Goal: Answer question/provide support: Share knowledge or assist other users

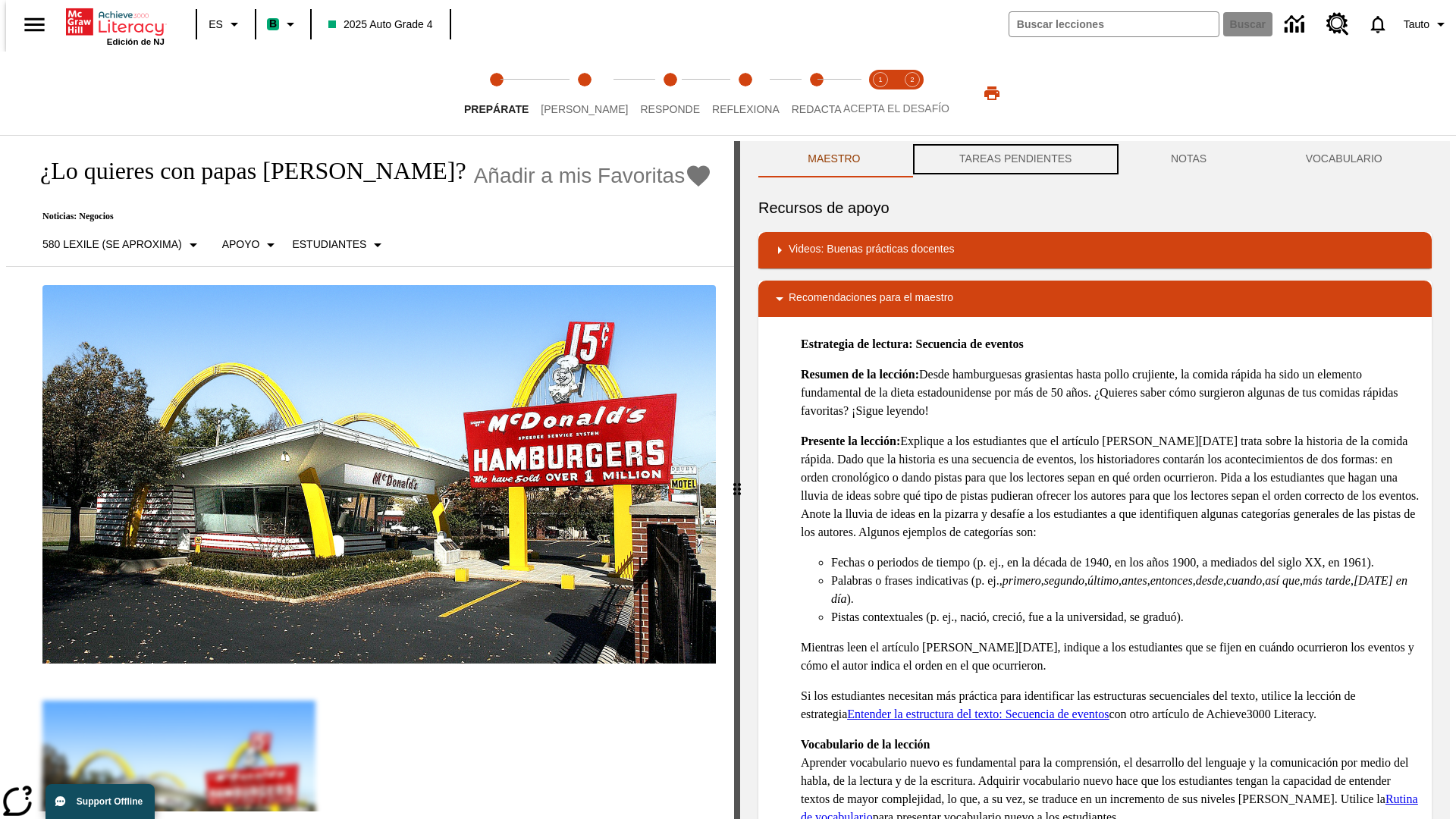
click at [1013, 159] on button "TAREAS PENDIENTES" at bounding box center [1015, 159] width 211 height 36
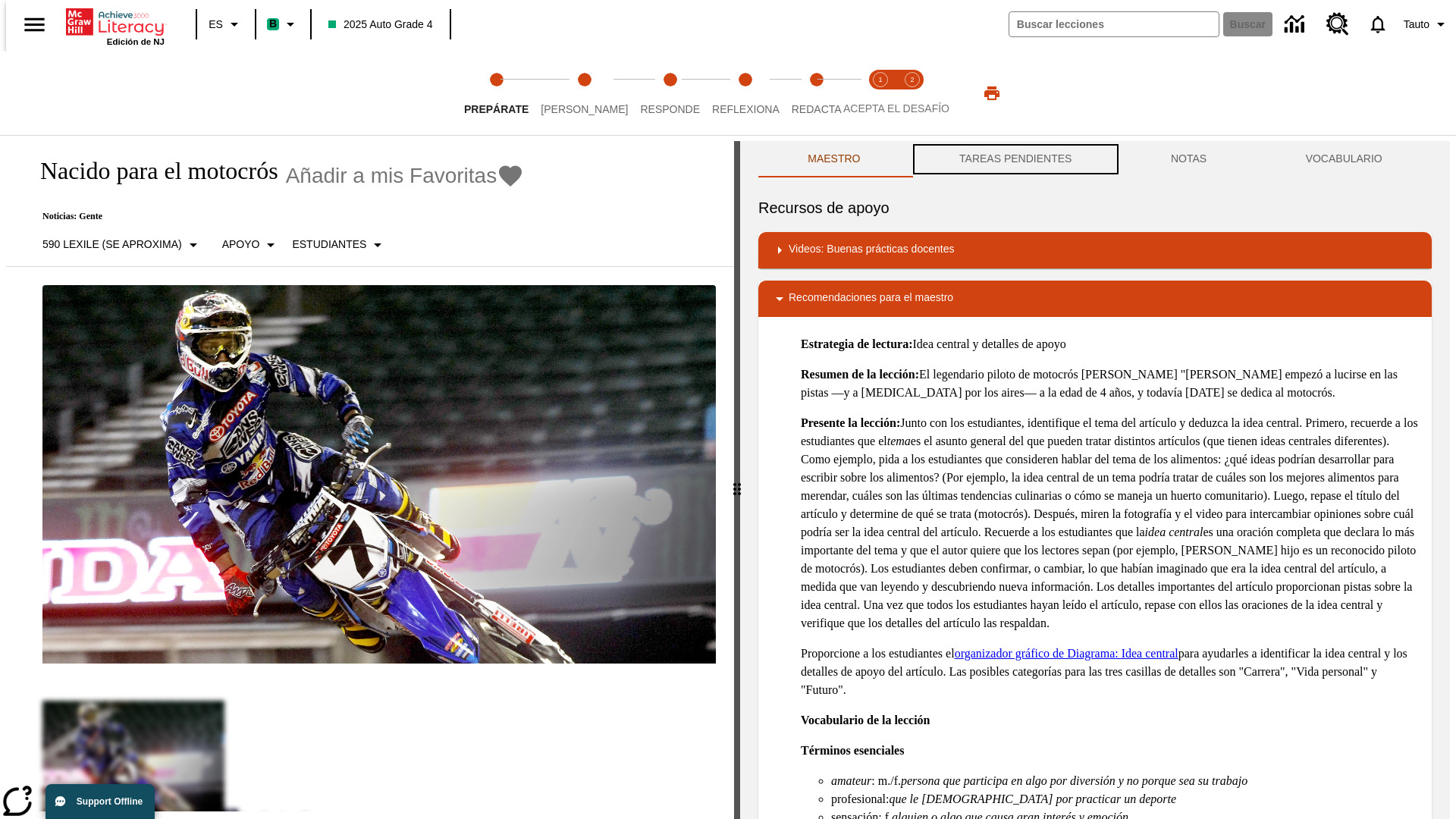
click at [1013, 159] on button "TAREAS PENDIENTES" at bounding box center [1015, 159] width 211 height 36
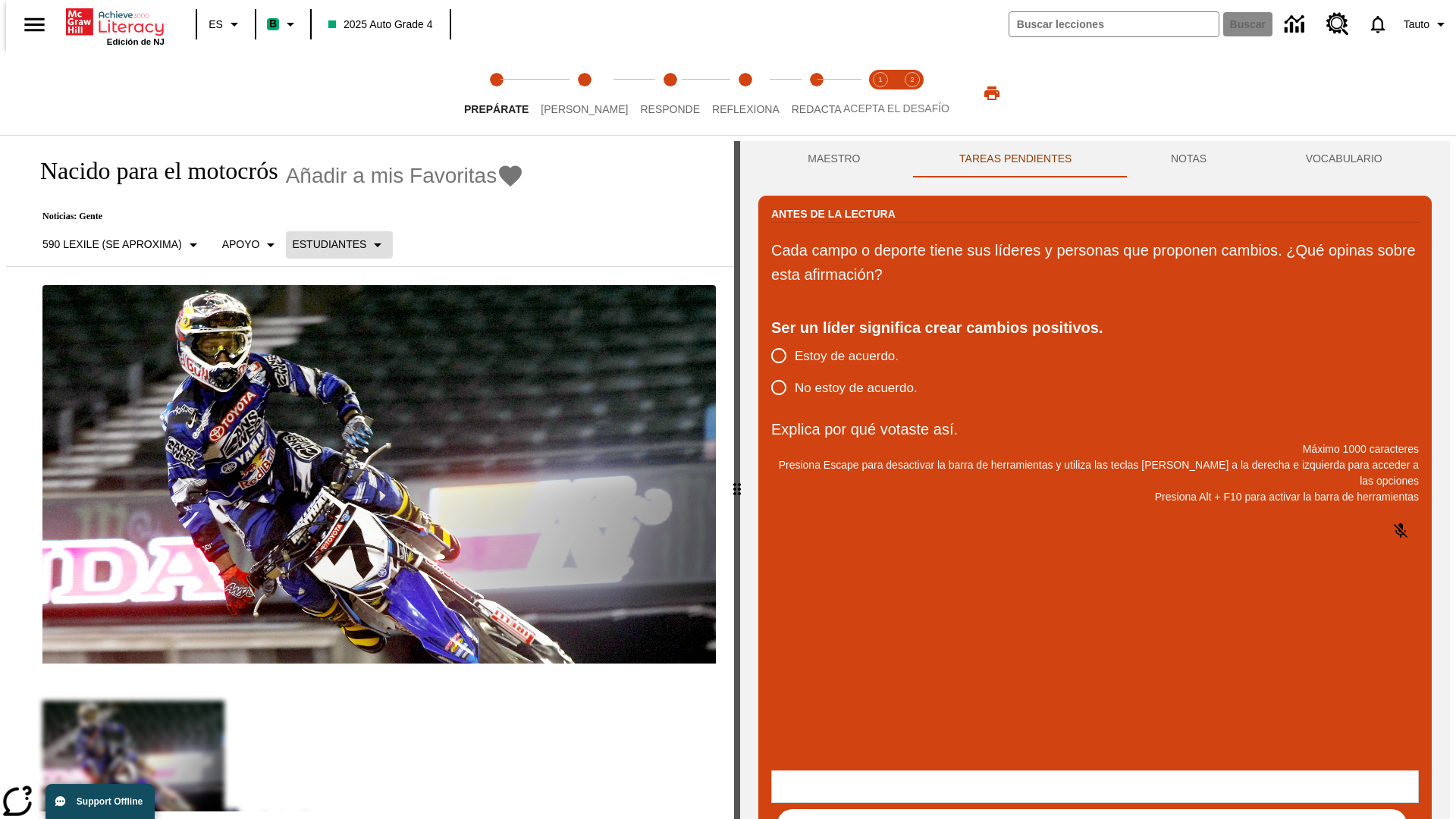
click at [330, 244] on p "Estudiantes" at bounding box center [329, 244] width 75 height 16
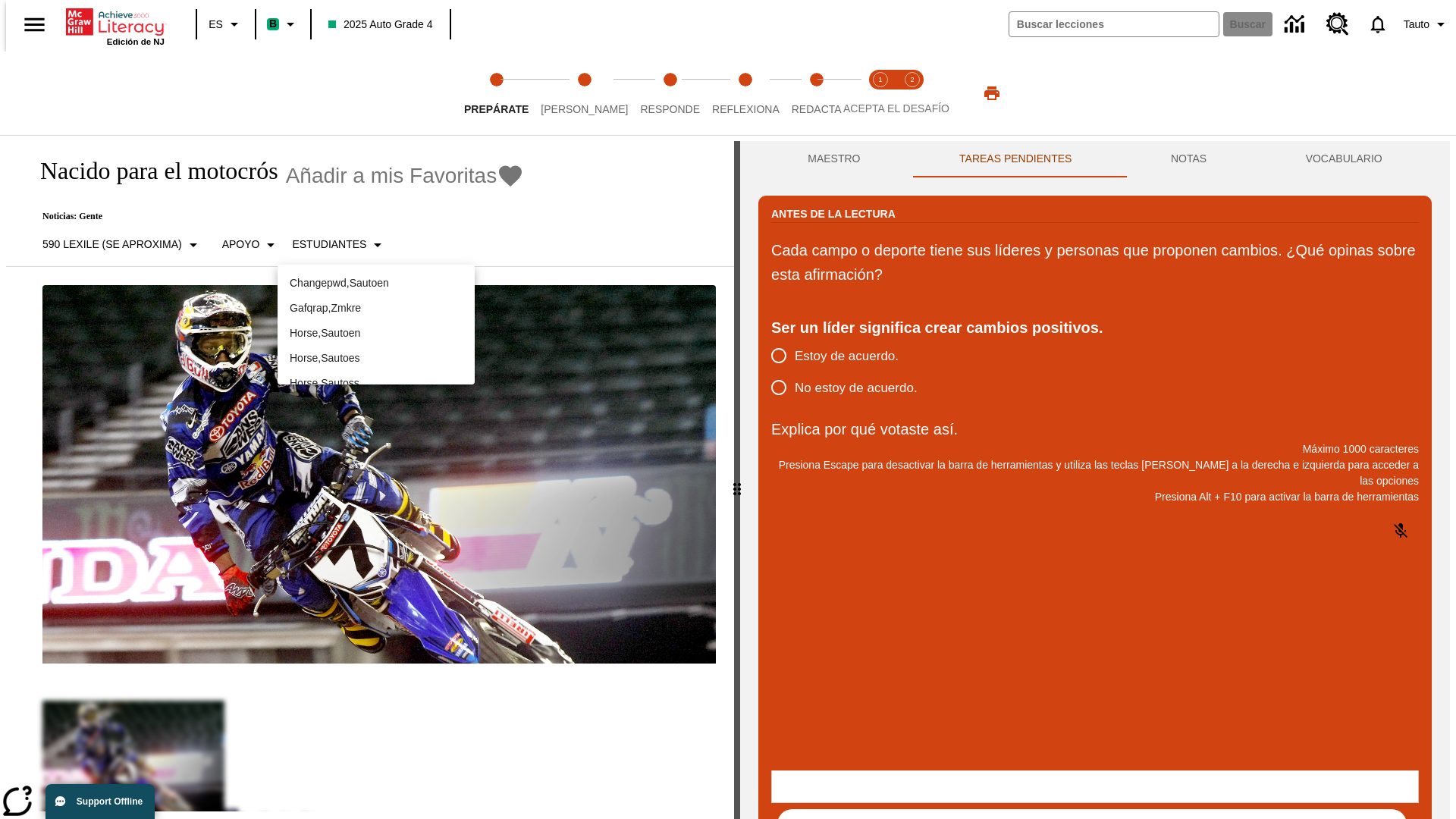
click at [376, 350] on p "Horse , Sautoes" at bounding box center [376, 358] width 173 height 16
